Goal: Navigation & Orientation: Find specific page/section

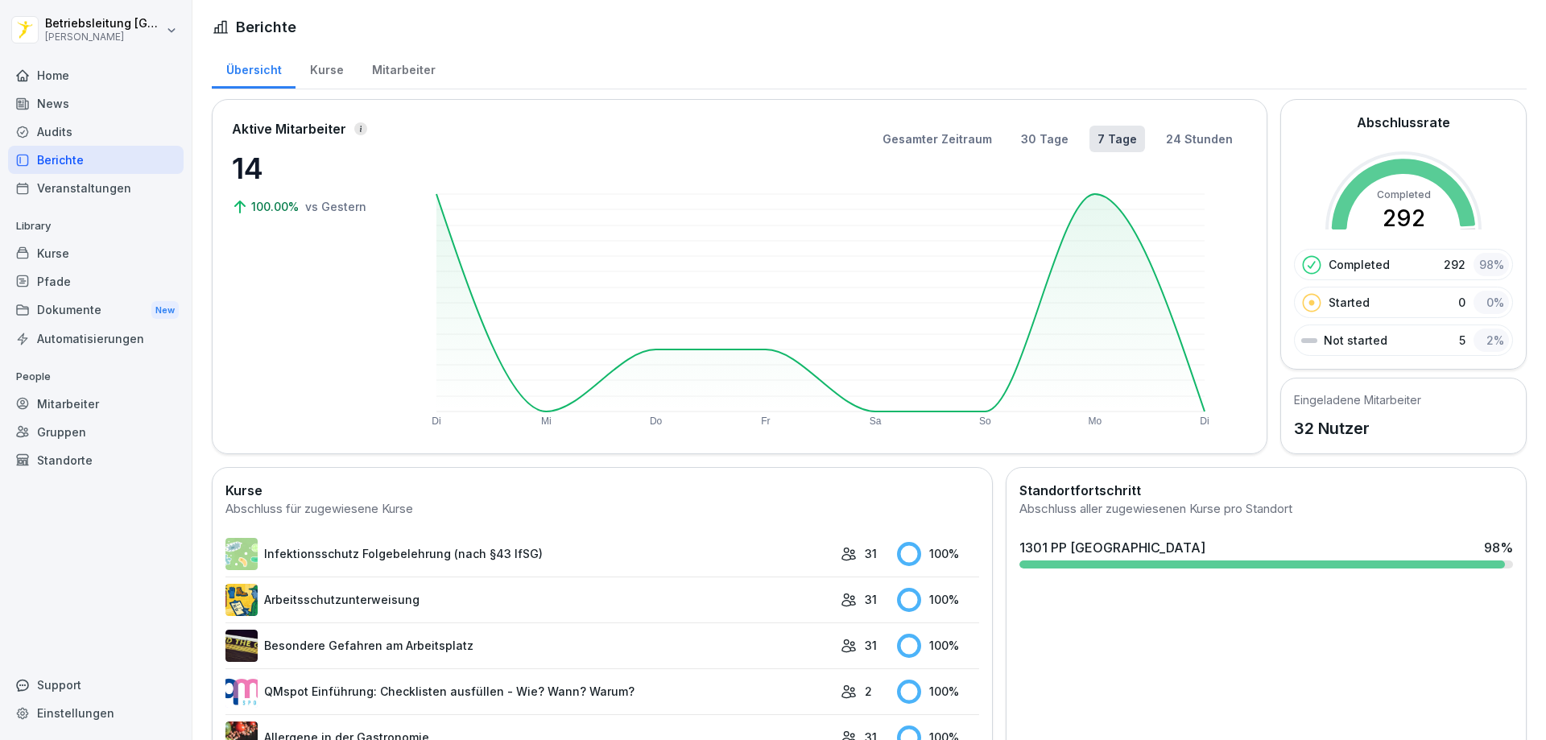
click at [91, 271] on div "Pfade" at bounding box center [96, 281] width 176 height 28
click at [89, 260] on div "Kurse" at bounding box center [96, 253] width 176 height 28
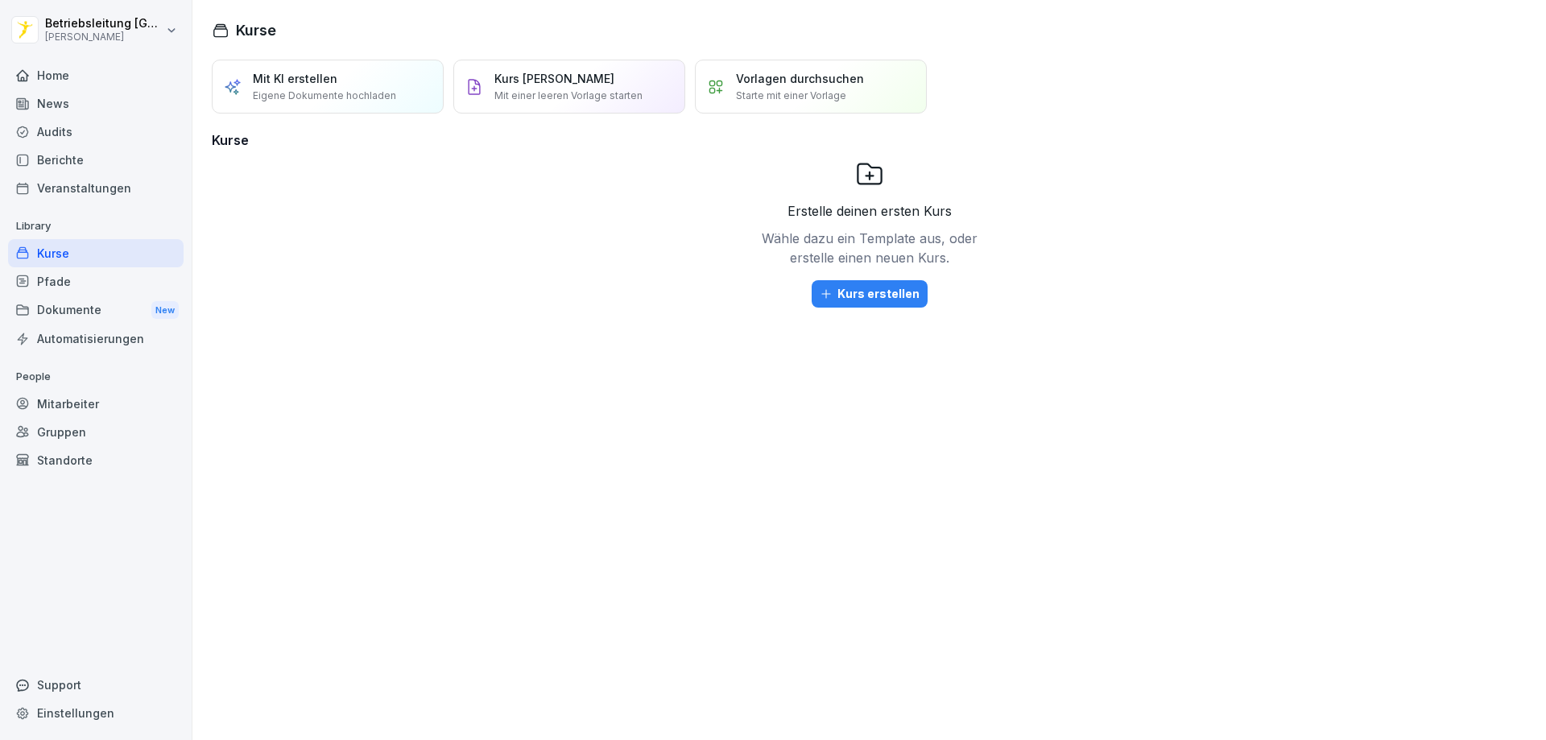
click at [66, 159] on div "Berichte" at bounding box center [96, 160] width 176 height 28
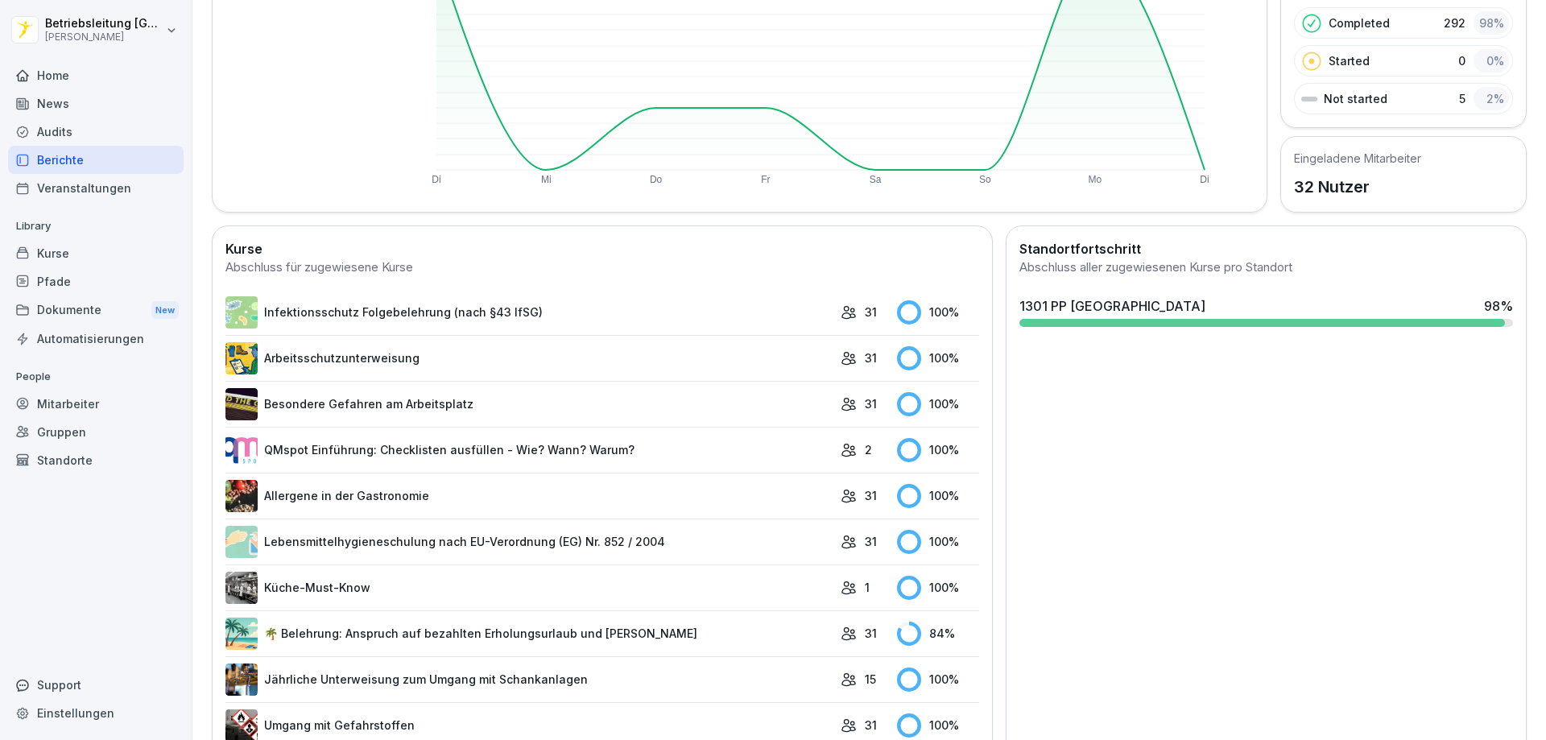
scroll to position [381, 0]
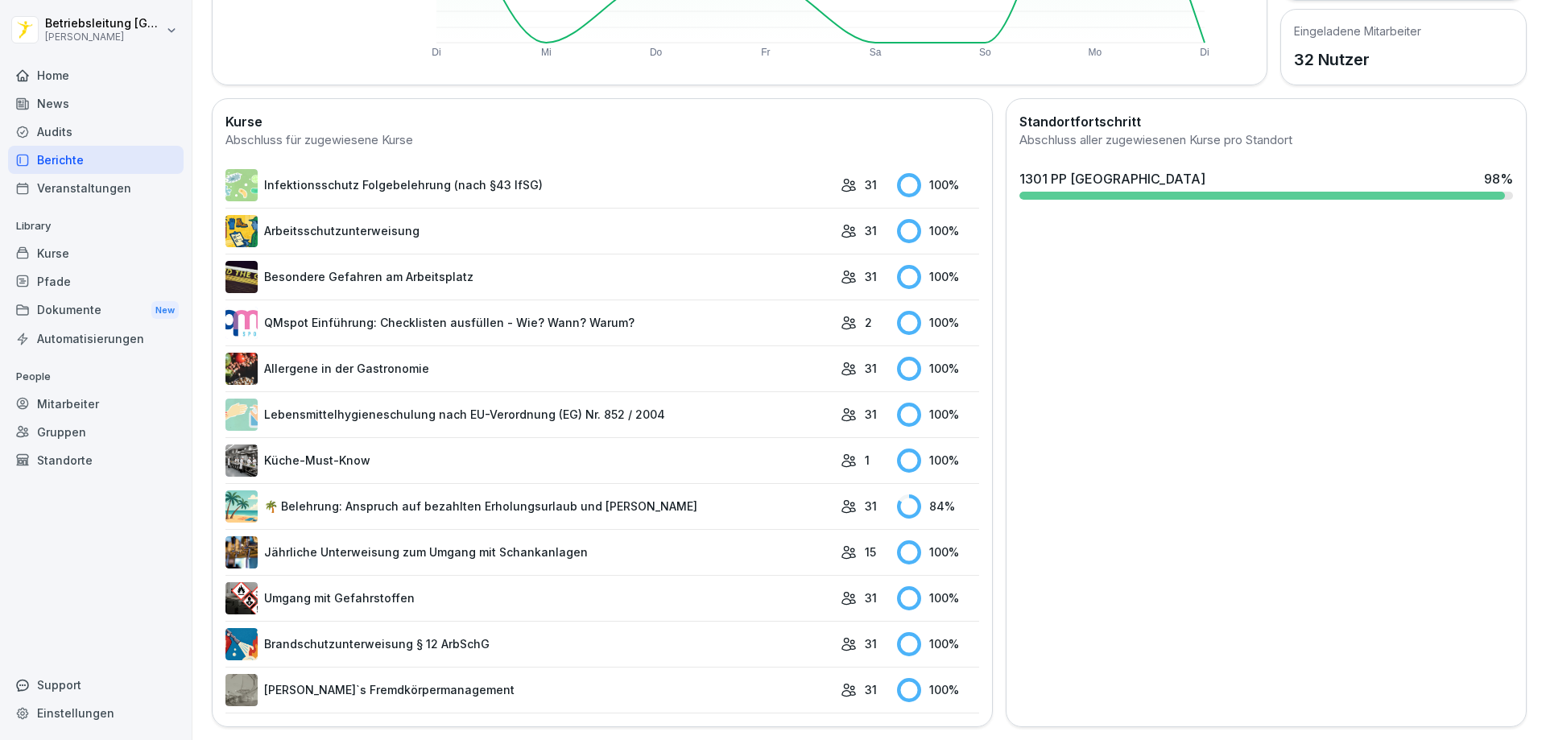
click at [431, 490] on link "🌴 Belehrung: Anspruch auf bezahlten Erholungsurlaub und [PERSON_NAME]" at bounding box center [528, 506] width 607 height 32
